Goal: Task Accomplishment & Management: Complete application form

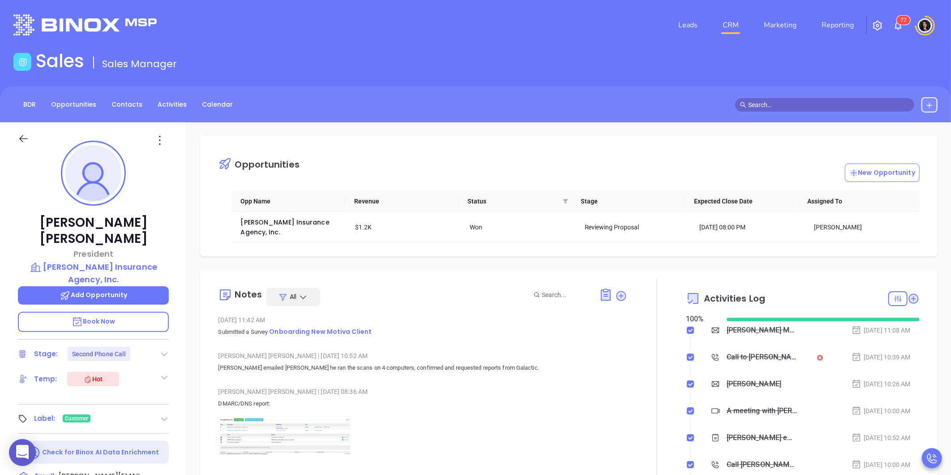
scroll to position [260, 0]
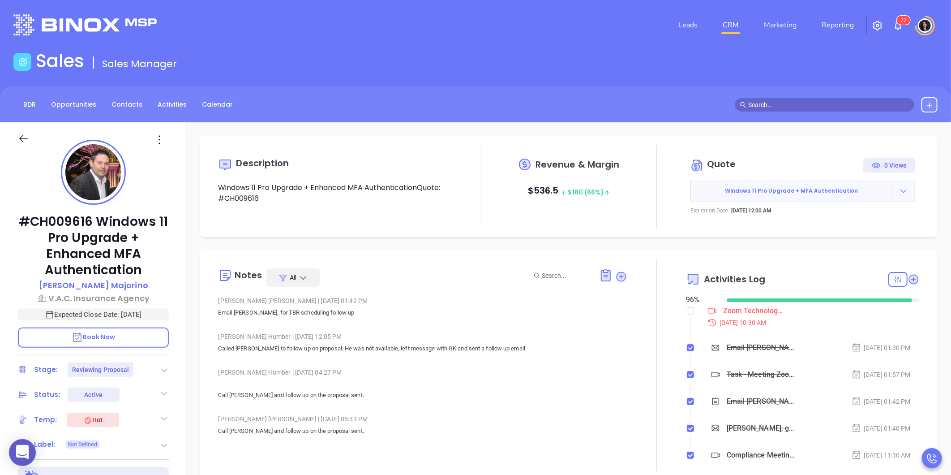
scroll to position [234, 0]
click at [721, 28] on link "CRM" at bounding box center [730, 25] width 23 height 18
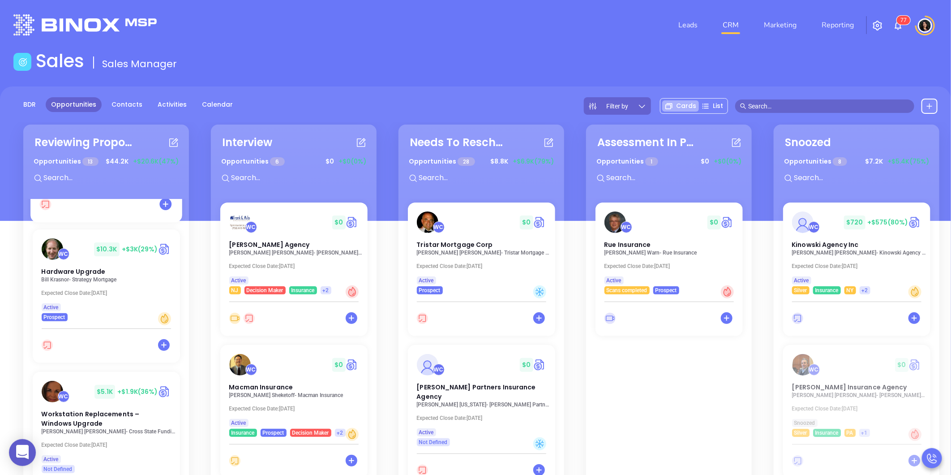
scroll to position [572, 0]
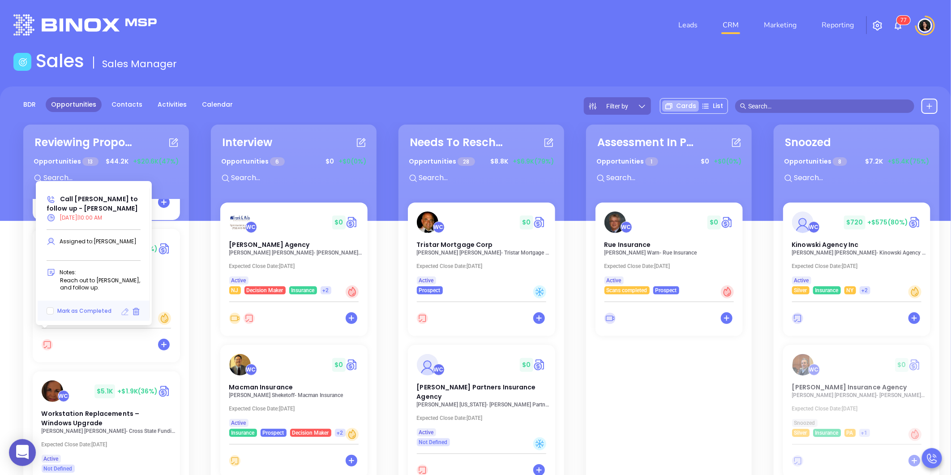
click at [123, 311] on icon at bounding box center [125, 311] width 7 height 7
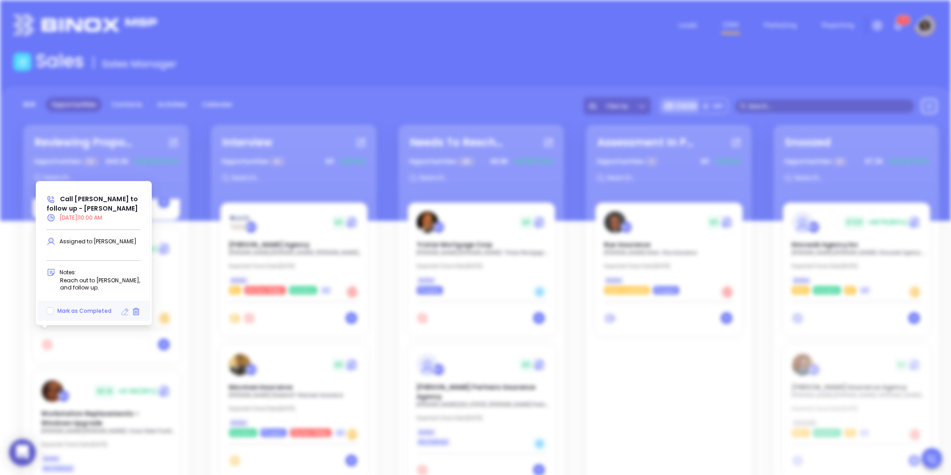
type input "[DATE]"
type input "Call [PERSON_NAME] to follow up - [PERSON_NAME]"
type input "Call"
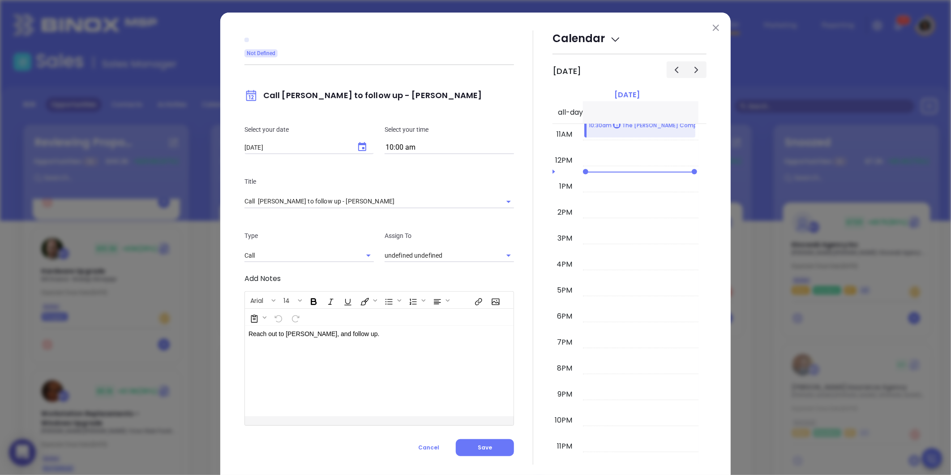
type input "[PERSON_NAME]"
click at [358, 146] on icon "Choose date, selected date is Aug 28, 2025" at bounding box center [362, 147] width 11 height 11
click at [367, 166] on icon "Next month" at bounding box center [367, 165] width 3 height 5
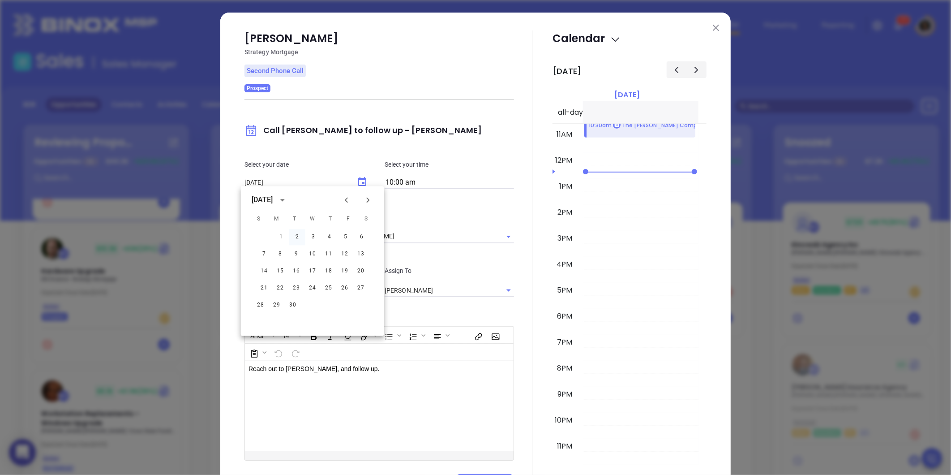
click at [296, 236] on button "2" at bounding box center [297, 237] width 16 height 16
type input "[DATE]"
click at [231, 266] on div "[PERSON_NAME] Strategy Mortgage Second Phone Call Prospect Call [PERSON_NAME] t…" at bounding box center [475, 261] width 511 height 497
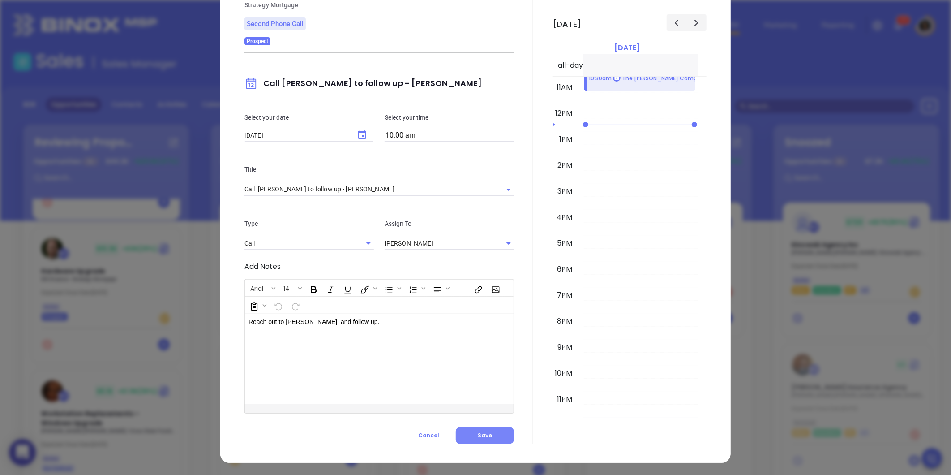
click at [473, 435] on button "Save" at bounding box center [485, 435] width 58 height 17
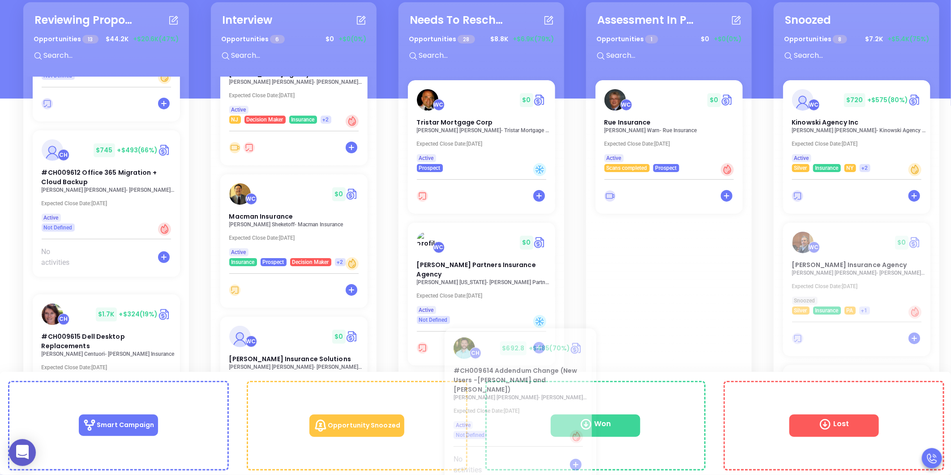
scroll to position [248, 0]
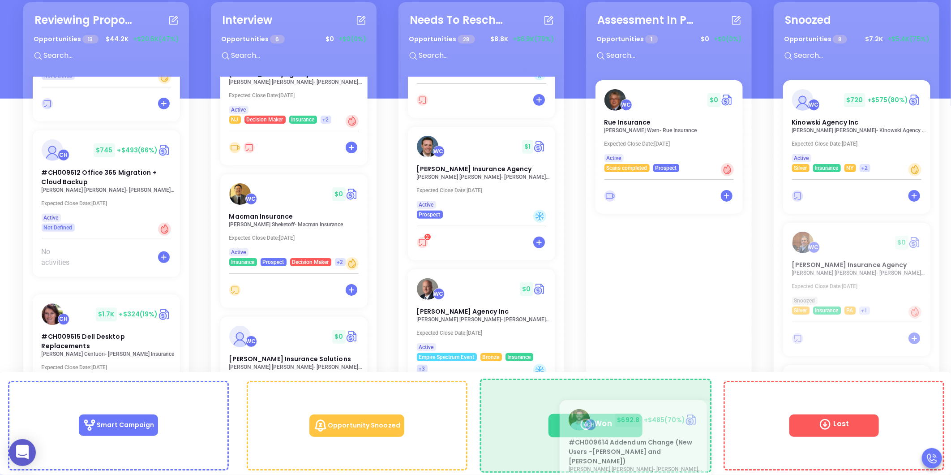
drag, startPoint x: 87, startPoint y: 308, endPoint x: 615, endPoint y: 412, distance: 537.4
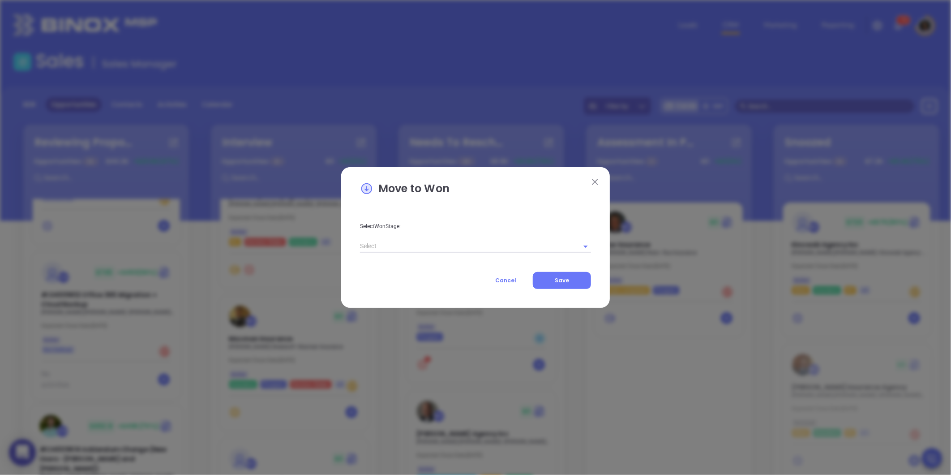
scroll to position [0, 0]
click at [419, 253] on div "Select Won Stage: Cancel Save" at bounding box center [475, 249] width 231 height 82
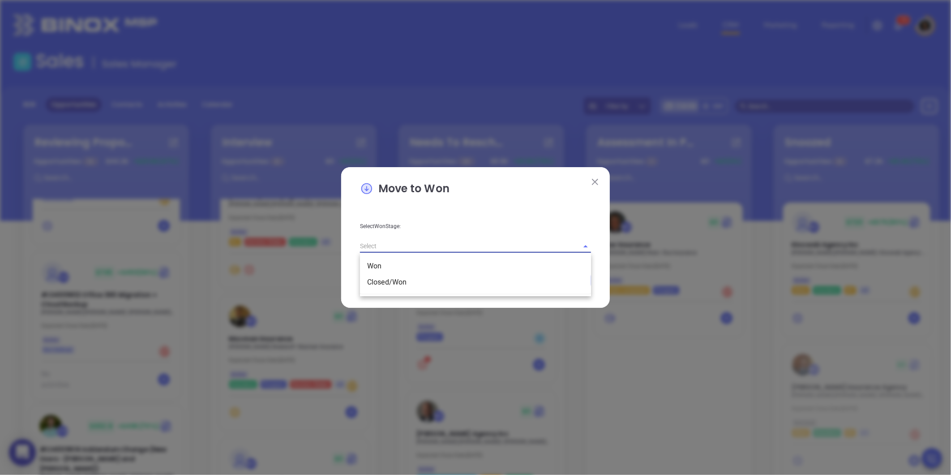
click at [402, 245] on input "text" at bounding box center [463, 246] width 206 height 13
click at [399, 276] on li "Closed/Won" at bounding box center [475, 282] width 231 height 16
type input "Closed/Won"
click at [552, 278] on button "Save" at bounding box center [562, 280] width 58 height 17
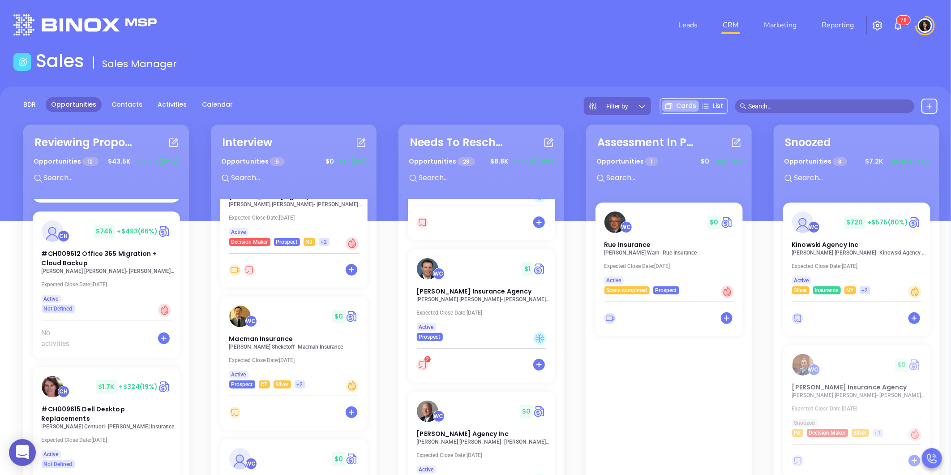
scroll to position [130, 0]
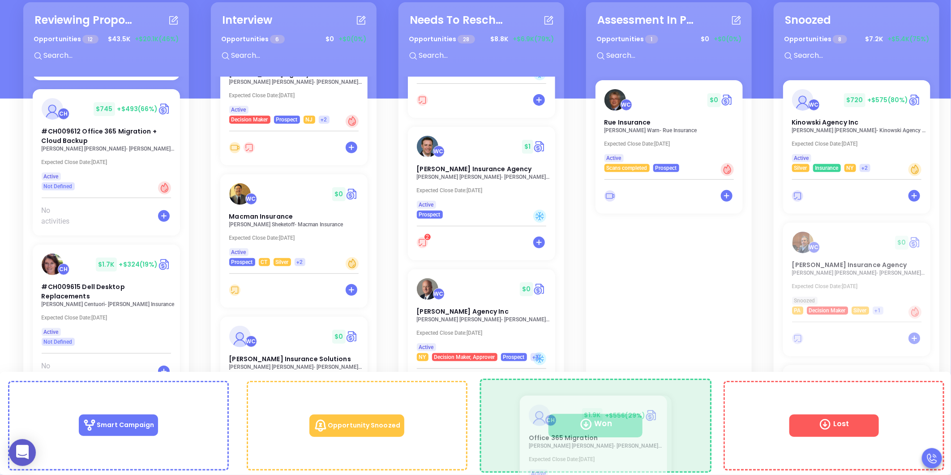
drag, startPoint x: 76, startPoint y: 392, endPoint x: 563, endPoint y: 416, distance: 487.1
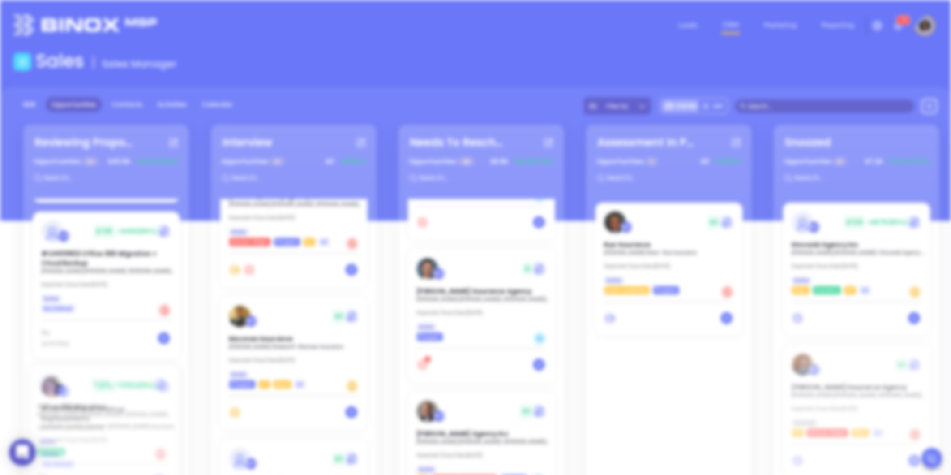
scroll to position [0, 0]
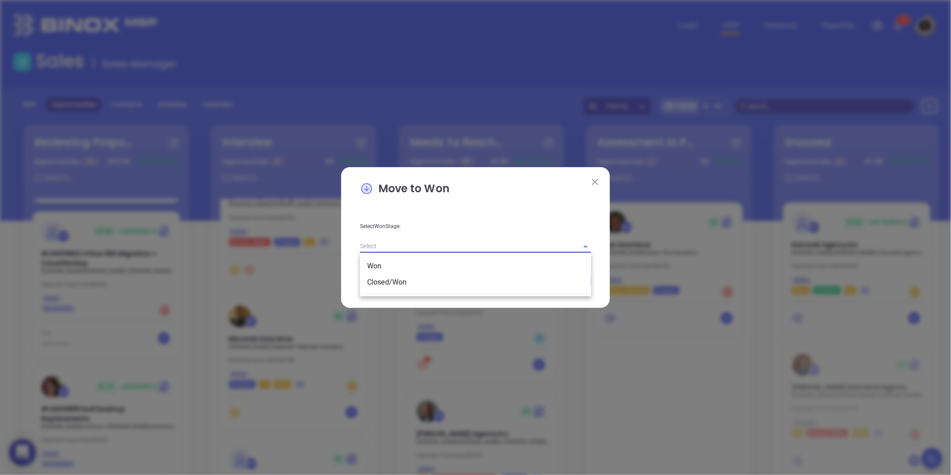
click at [426, 249] on input "text" at bounding box center [463, 246] width 206 height 13
click at [401, 289] on li "Closed/Won" at bounding box center [475, 282] width 231 height 16
type input "Closed/Won"
click at [557, 278] on span "Save" at bounding box center [562, 280] width 14 height 8
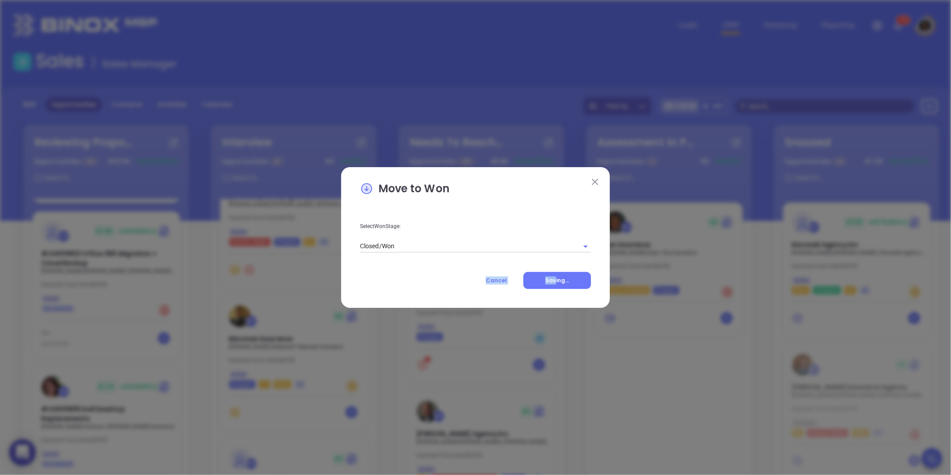
drag, startPoint x: 189, startPoint y: 334, endPoint x: 607, endPoint y: 495, distance: 448.0
click at [607, 474] on html "0 Leads CRM Marketing Reporting 7 8 Financial Leads Leads Sales Sales Manager B…" at bounding box center [475, 237] width 951 height 475
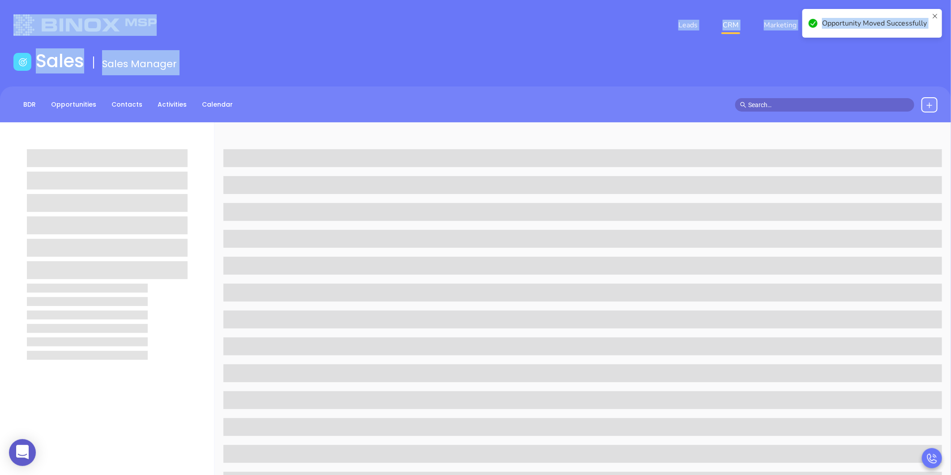
click at [728, 22] on link "CRM" at bounding box center [730, 25] width 23 height 18
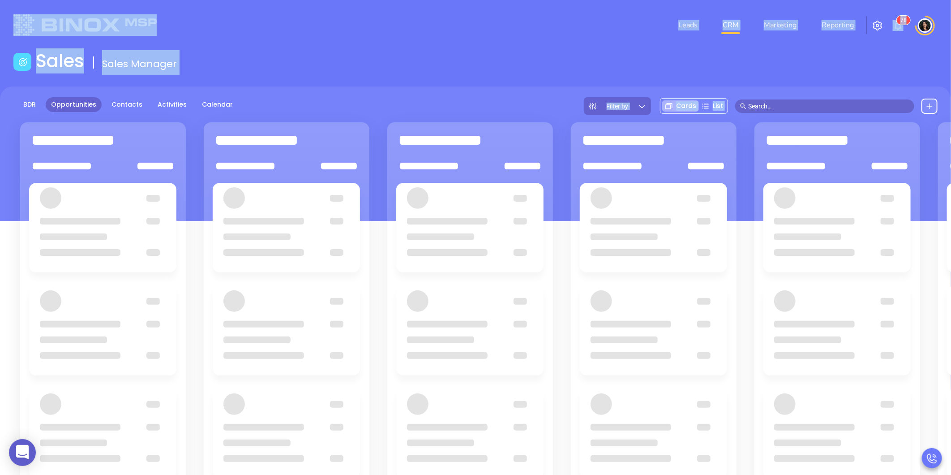
drag, startPoint x: 263, startPoint y: 30, endPoint x: 217, endPoint y: 57, distance: 53.0
click at [263, 30] on div at bounding box center [164, 24] width 312 height 21
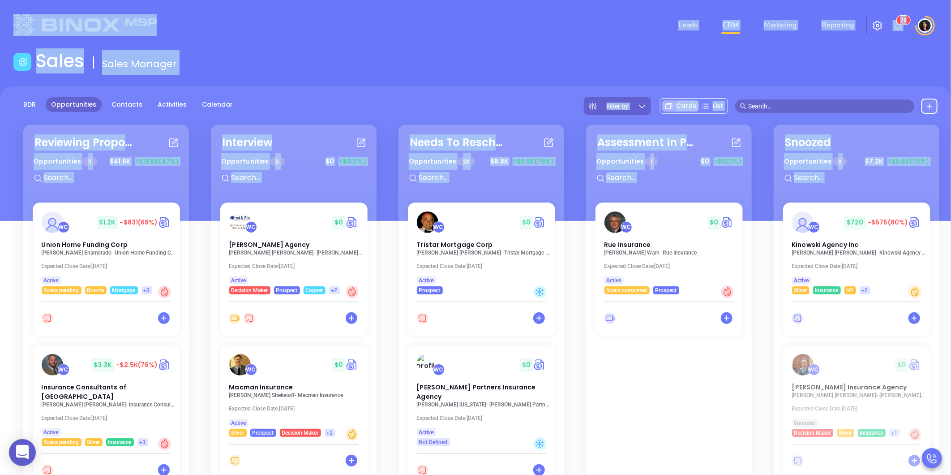
click at [217, 57] on div "Sales Sales Manager" at bounding box center [475, 62] width 935 height 25
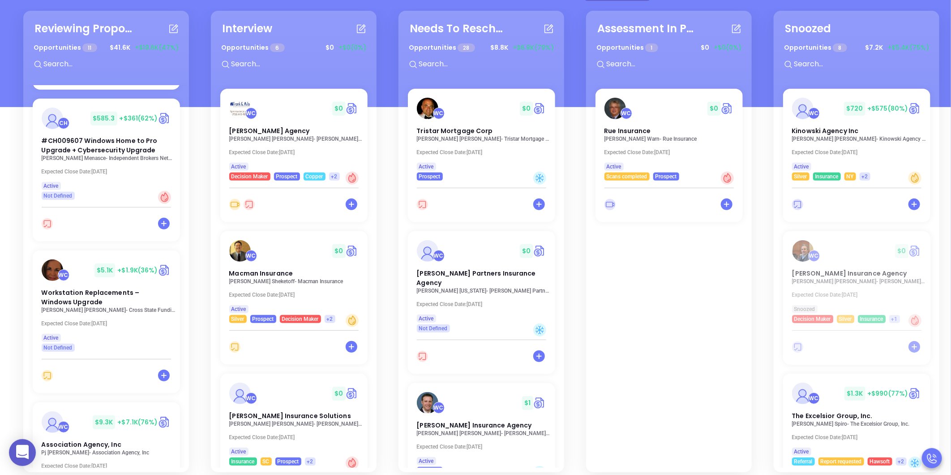
scroll to position [114, 0]
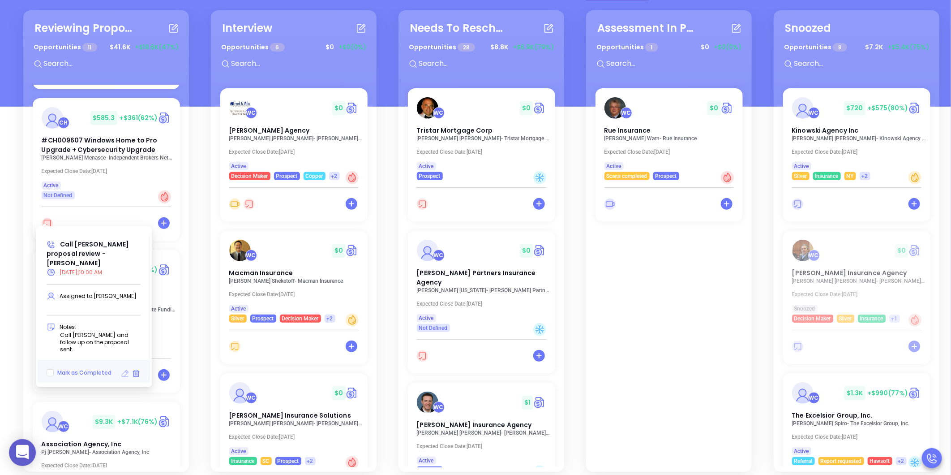
click at [122, 370] on icon at bounding box center [125, 373] width 7 height 7
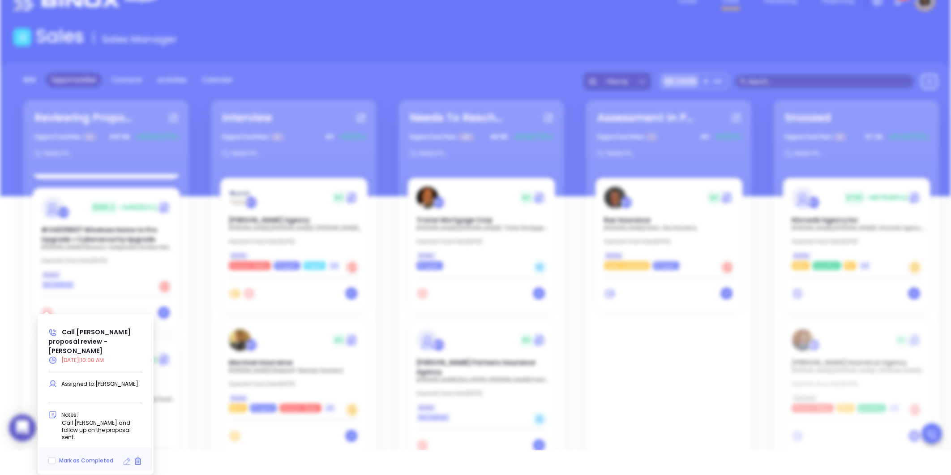
type input "[DATE]"
type input "Call [PERSON_NAME] proposal review - [PERSON_NAME]"
type input "Call"
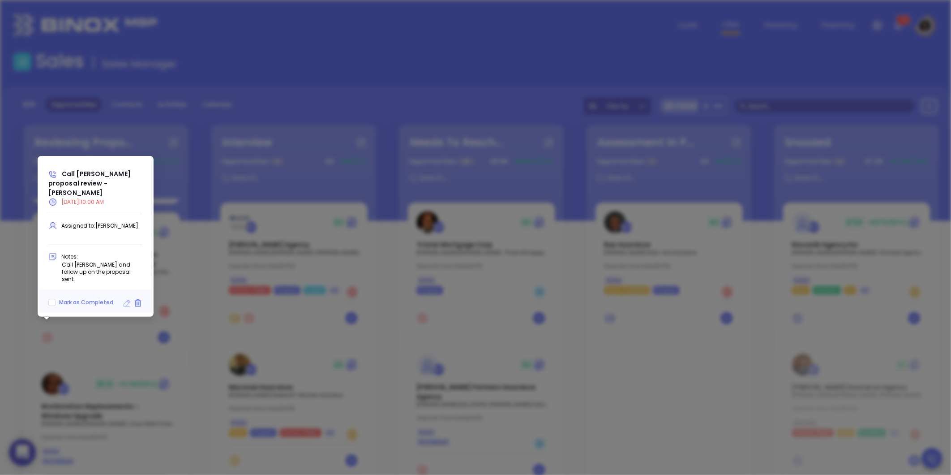
scroll to position [283, 0]
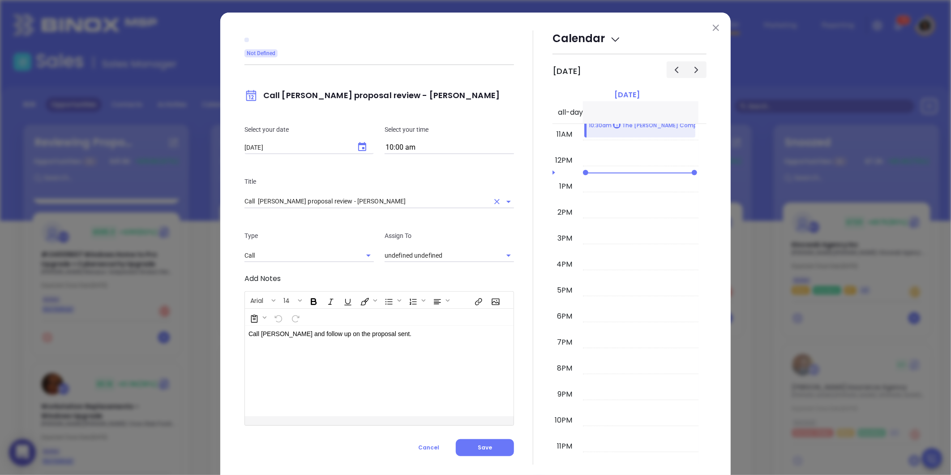
type input "[PERSON_NAME]"
click at [417, 149] on div "Select your date [DATE] ​ Select your time 10:00 am" at bounding box center [379, 139] width 280 height 52
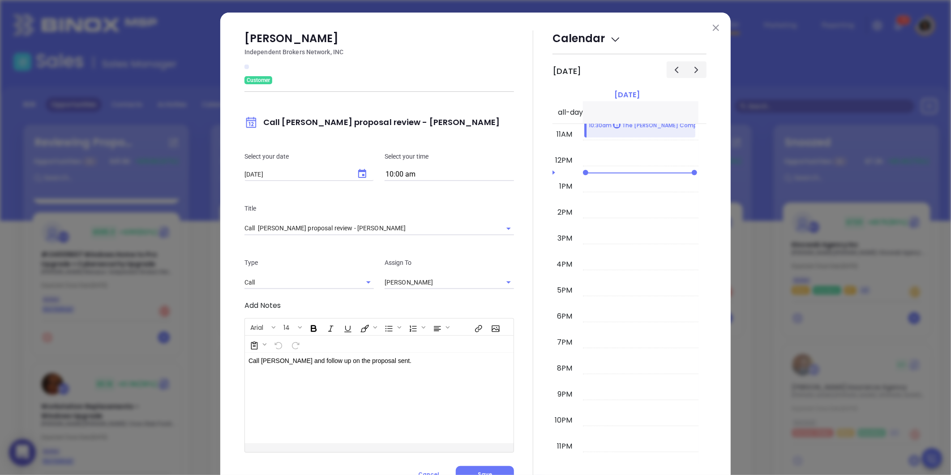
click at [392, 176] on input "10:00 am" at bounding box center [449, 174] width 129 height 13
click at [424, 274] on button "2:00 pm" at bounding box center [454, 278] width 139 height 19
type input "2:00 pm"
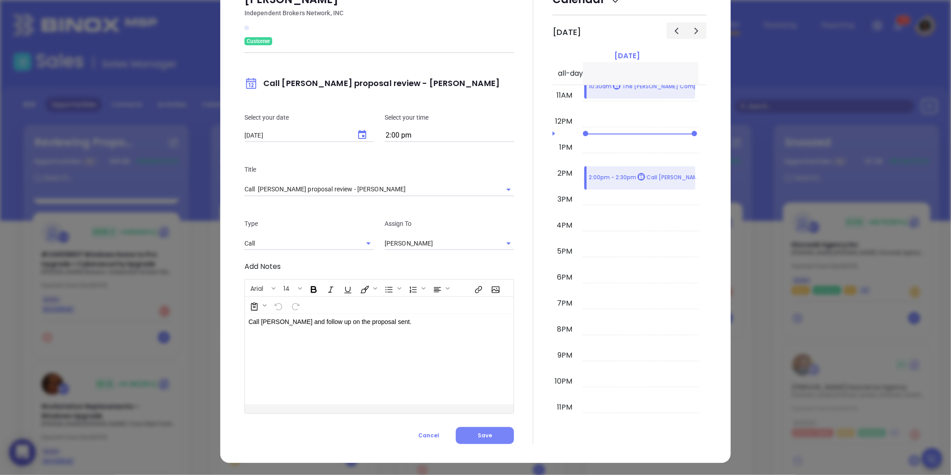
click at [480, 427] on button "Save" at bounding box center [485, 435] width 58 height 17
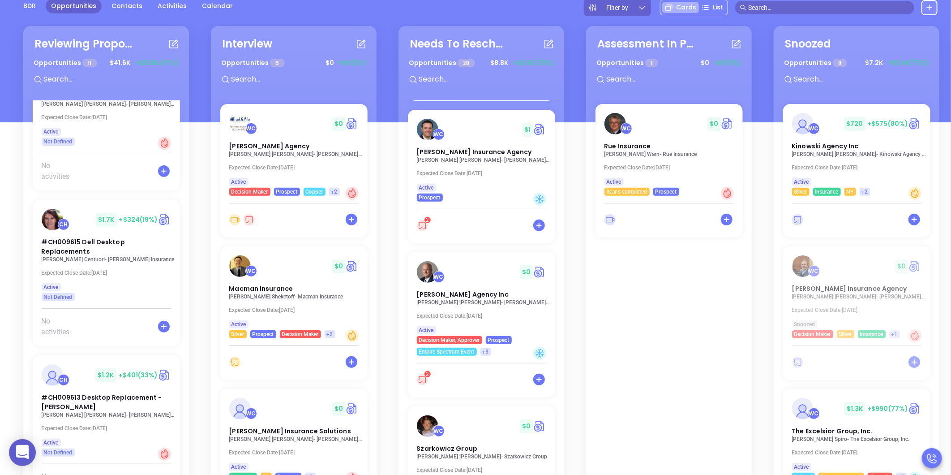
scroll to position [130, 0]
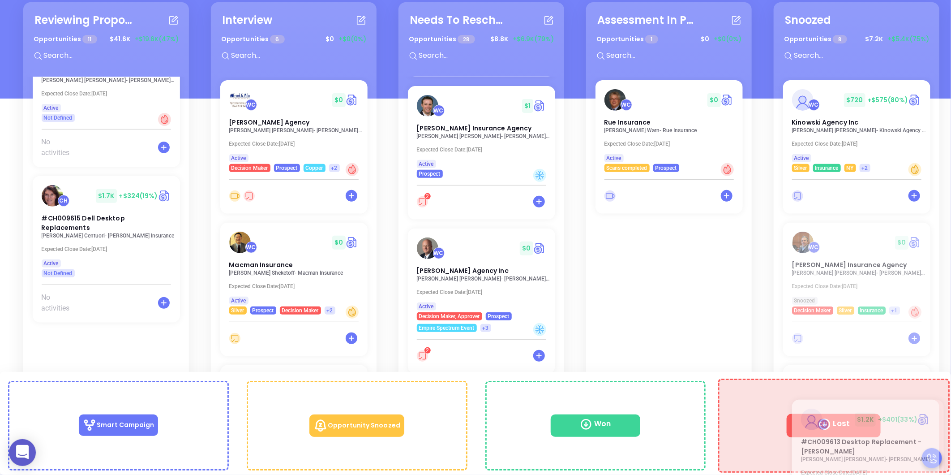
drag, startPoint x: 79, startPoint y: 326, endPoint x: 838, endPoint y: 422, distance: 765.4
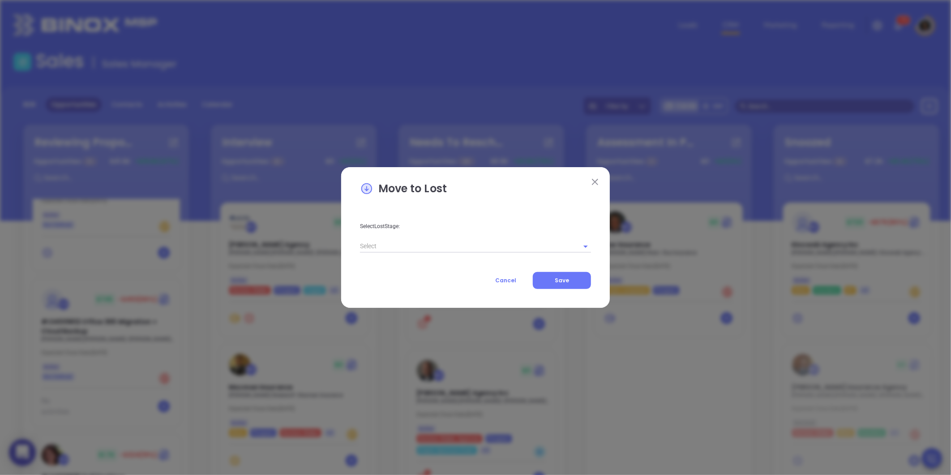
scroll to position [0, 0]
type input "[DATE]"
click at [457, 247] on div "Arial 14" at bounding box center [476, 238] width 230 height 34
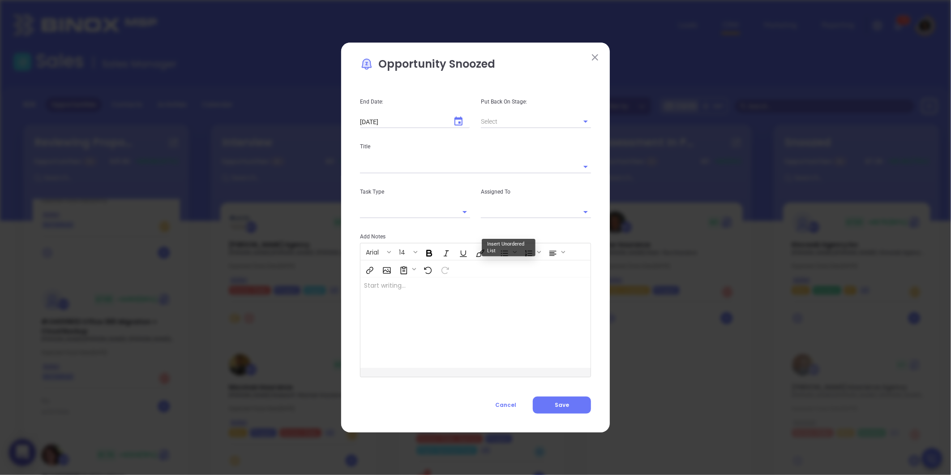
type input "[object Object]"
type input "[PERSON_NAME]"
click at [507, 401] on span "Cancel" at bounding box center [505, 405] width 21 height 8
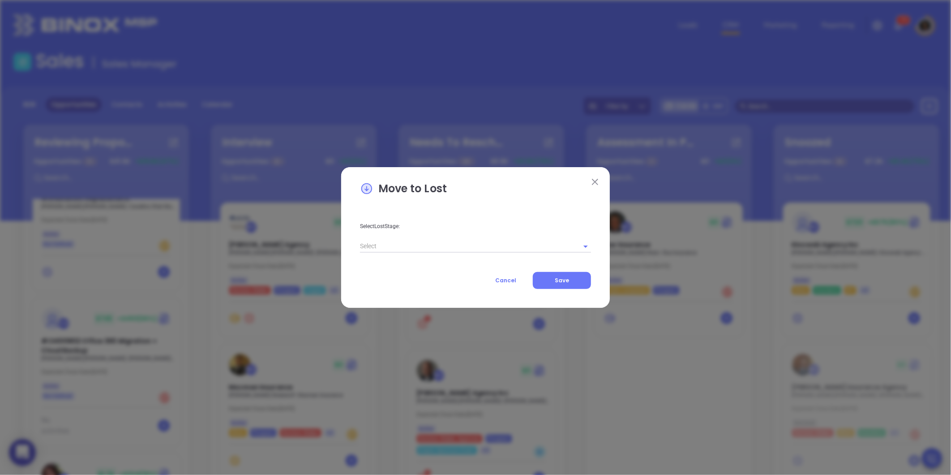
click at [470, 241] on input "text" at bounding box center [463, 246] width 206 height 13
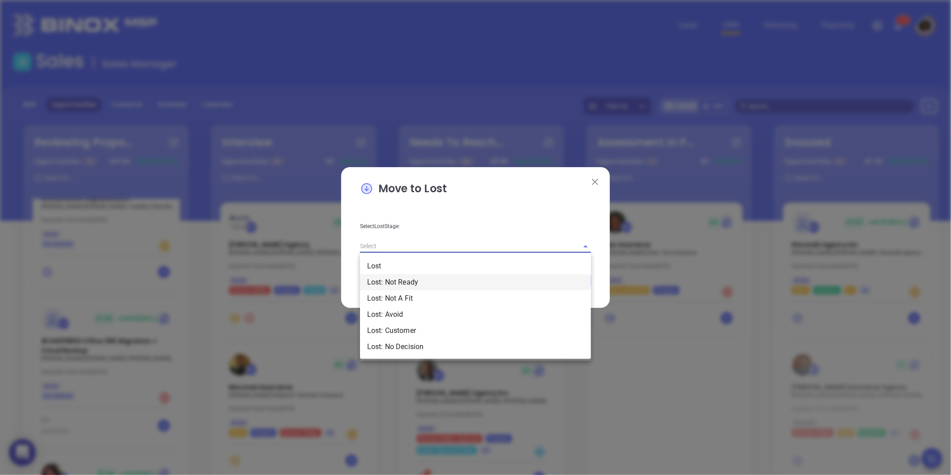
click at [422, 278] on li "Lost: Not Ready" at bounding box center [475, 282] width 231 height 16
type input "Lost: Not Ready"
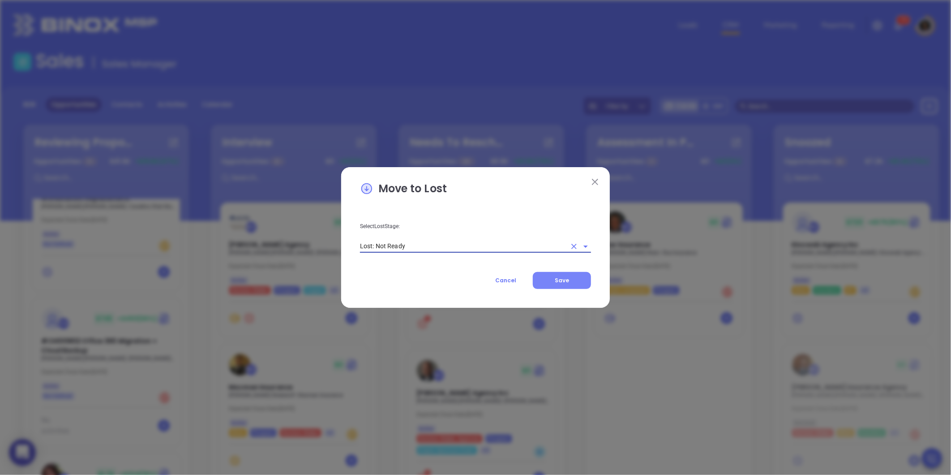
click at [554, 279] on button "Save" at bounding box center [562, 280] width 58 height 17
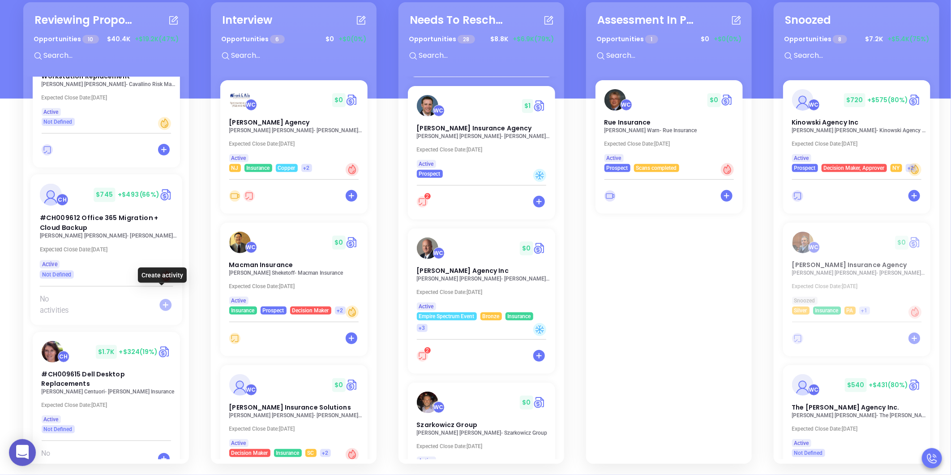
click at [159, 299] on icon at bounding box center [165, 305] width 12 height 12
click at [196, 304] on div "Reviewing Proposal Opportunities 10 $ 40.4K +$19.2K (47%) WC $ 3.3K +$2.5K (76%…" at bounding box center [109, 233] width 177 height 466
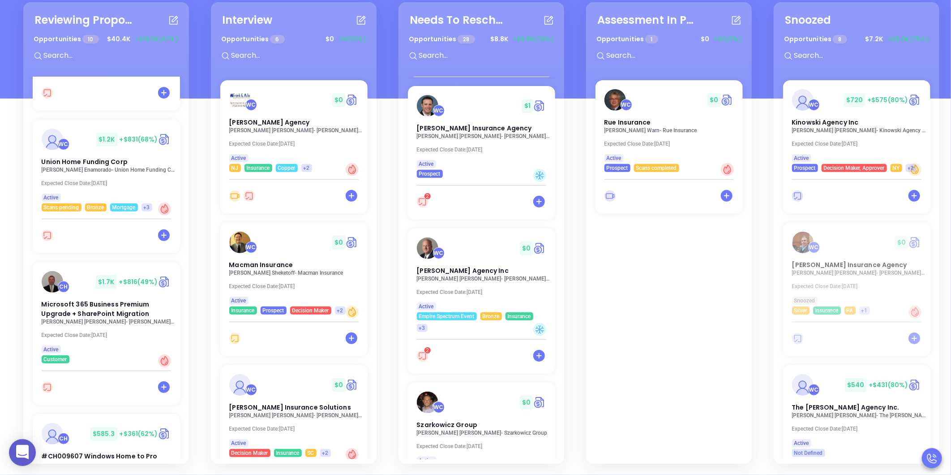
scroll to position [0, 0]
